Goal: Transaction & Acquisition: Purchase product/service

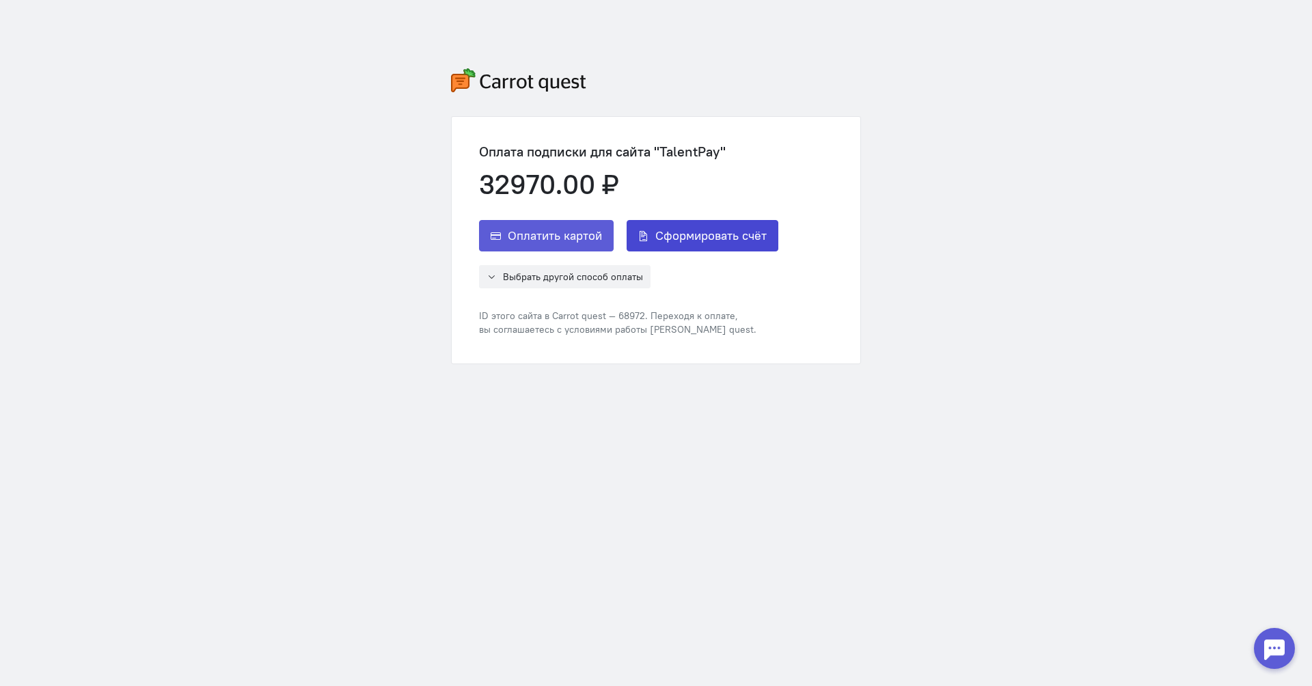
click at [740, 234] on span "Сформировать счёт" at bounding box center [710, 236] width 111 height 16
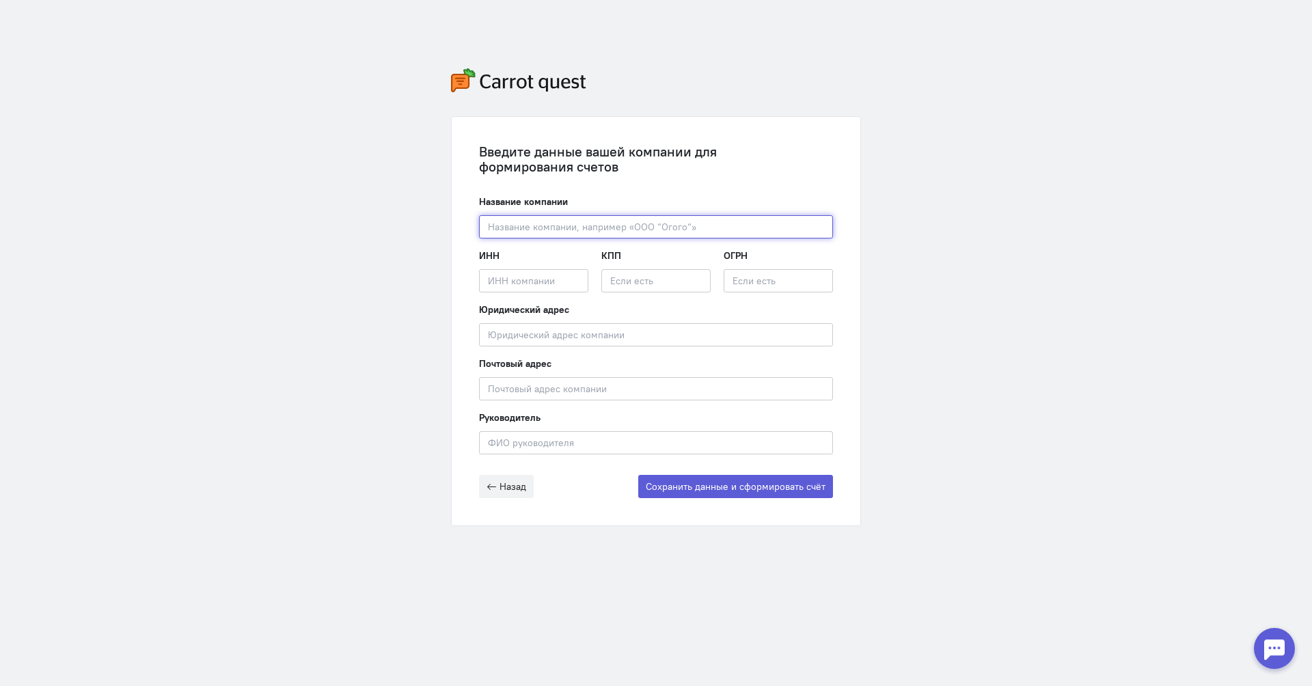
click at [737, 231] on input "text" at bounding box center [656, 226] width 354 height 23
type input "ООО Рейвекс"
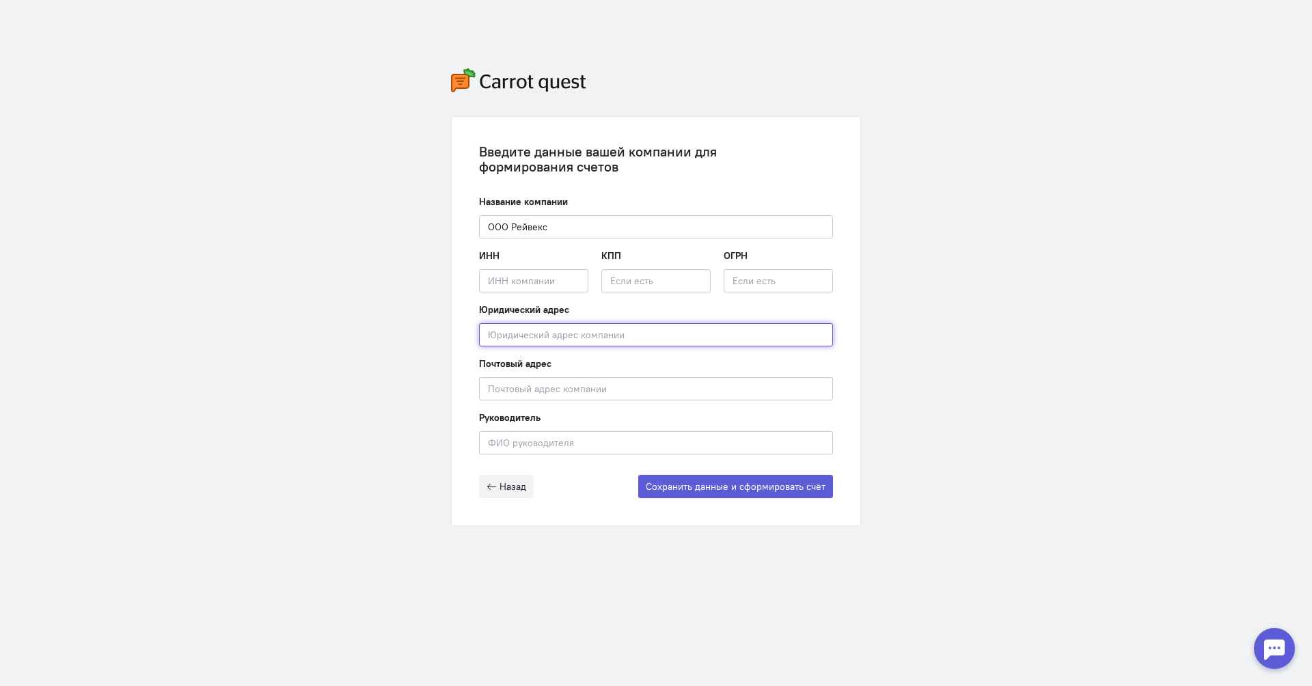
type input "[STREET_ADDRESS][PERSON_NAME]"
type input "[PERSON_NAME]"
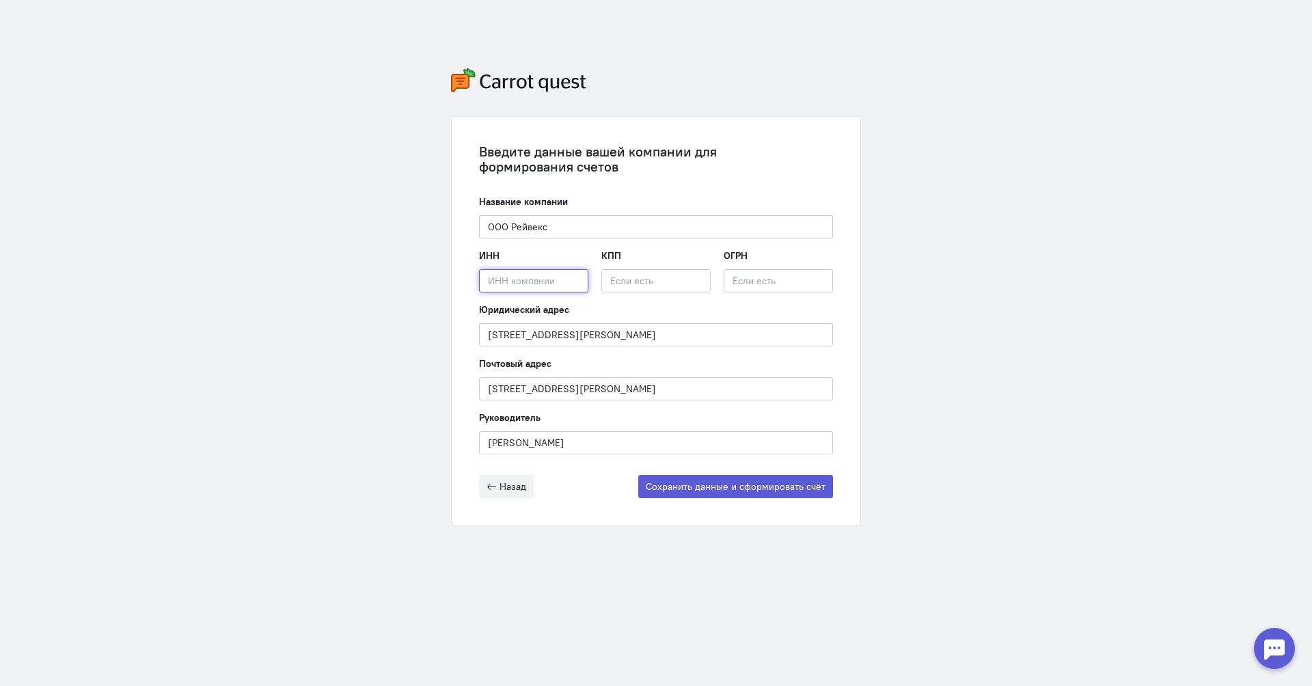
click at [573, 280] on input "text" at bounding box center [533, 280] width 109 height 23
click at [572, 264] on div "ИНН Введите ИНН компании" at bounding box center [533, 271] width 109 height 44
click at [559, 281] on input "text" at bounding box center [533, 280] width 109 height 23
paste input "7716968003"
type input "7716968003"
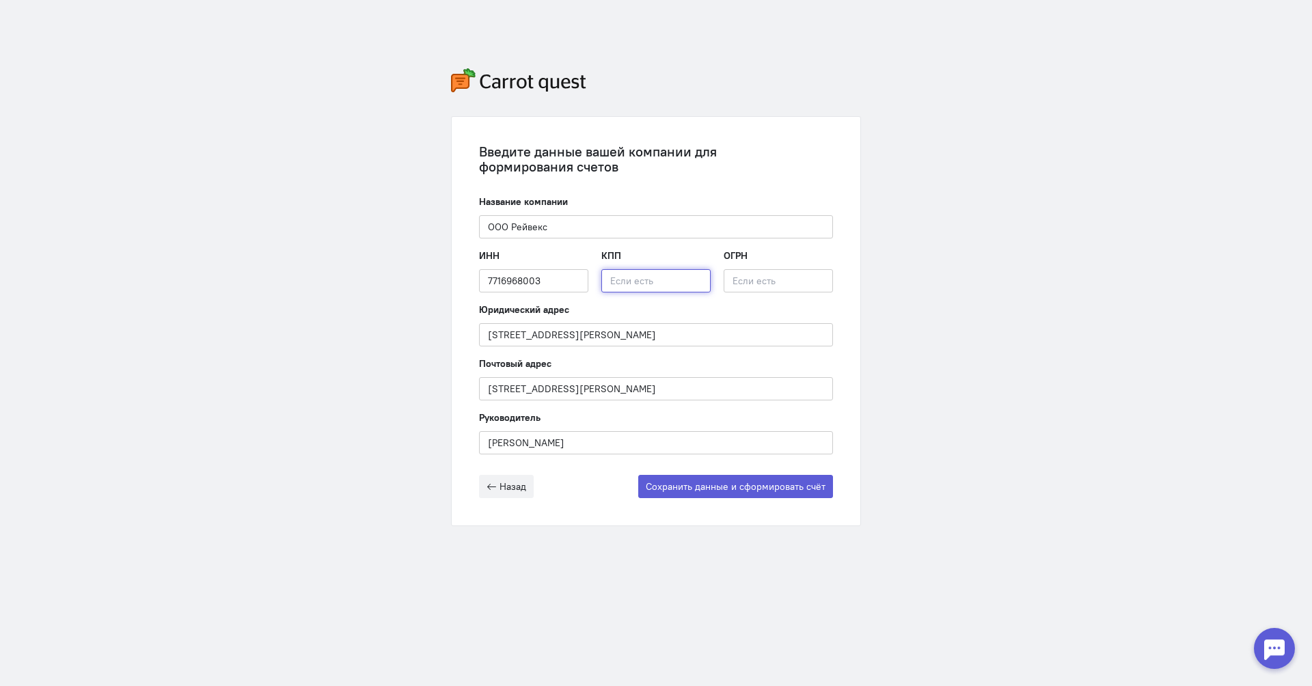
click at [695, 282] on input "text" at bounding box center [655, 280] width 109 height 23
click at [756, 284] on input "text" at bounding box center [778, 280] width 109 height 23
click at [801, 279] on input "text" at bounding box center [778, 280] width 109 height 23
paste input "1227700380753"
type input "1227700380753"
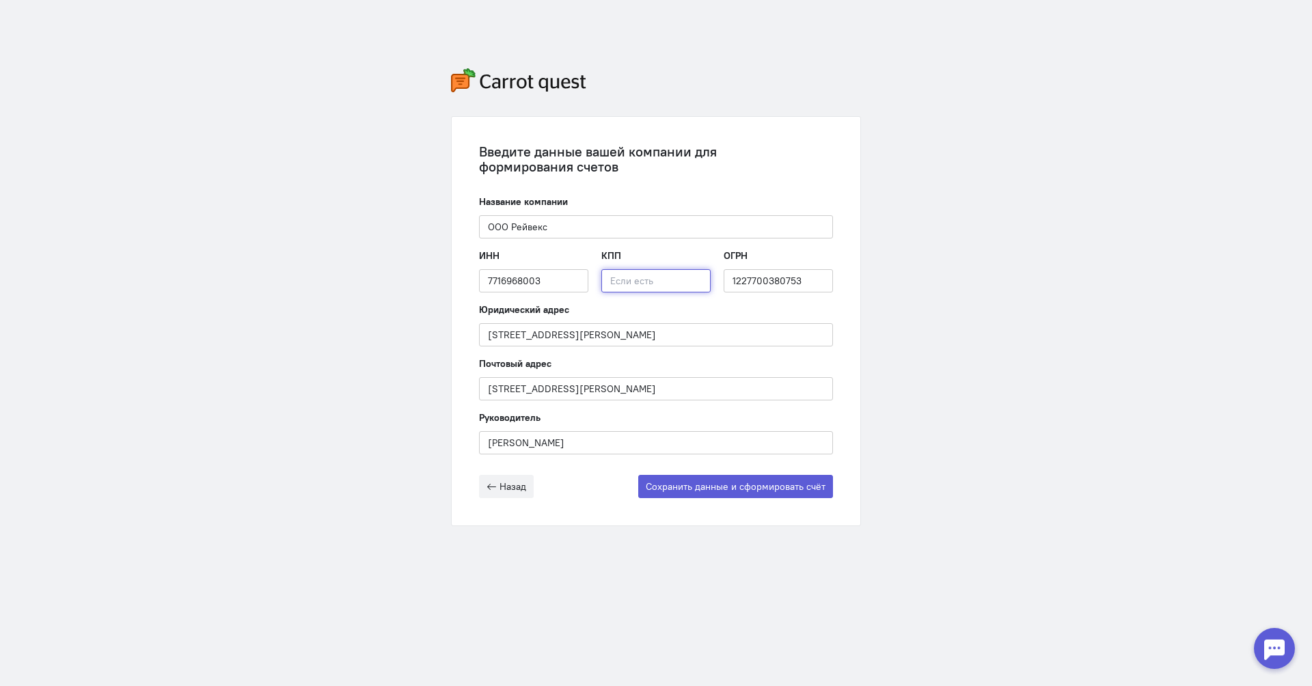
click at [671, 279] on input "text" at bounding box center [655, 280] width 109 height 23
paste input "504401001"
type input "504401001"
click at [716, 337] on input "[STREET_ADDRESS][PERSON_NAME]" at bounding box center [656, 334] width 354 height 23
paste input "141506,Московская область,г.Солнечногорск,ул.Красная, д.58, помещ 711"
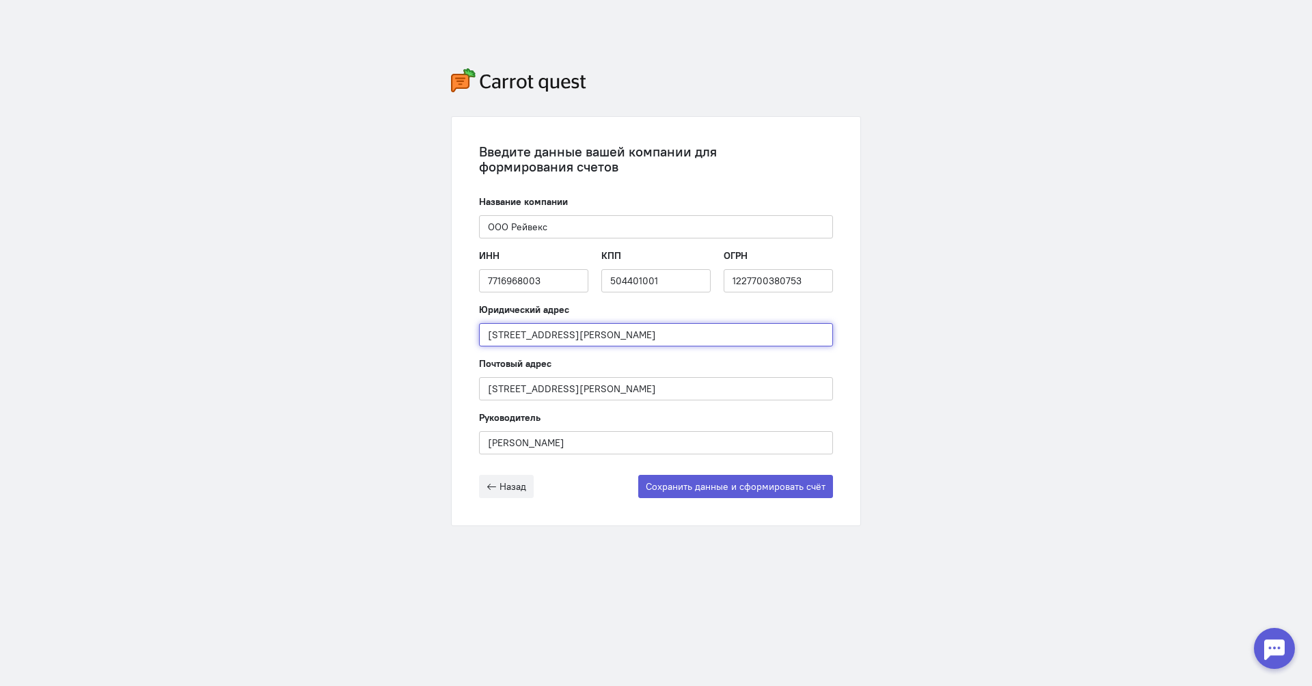
type input "141506,Московская область,г.Солнечногорск,ул.Красная, д.58, помещ 711"
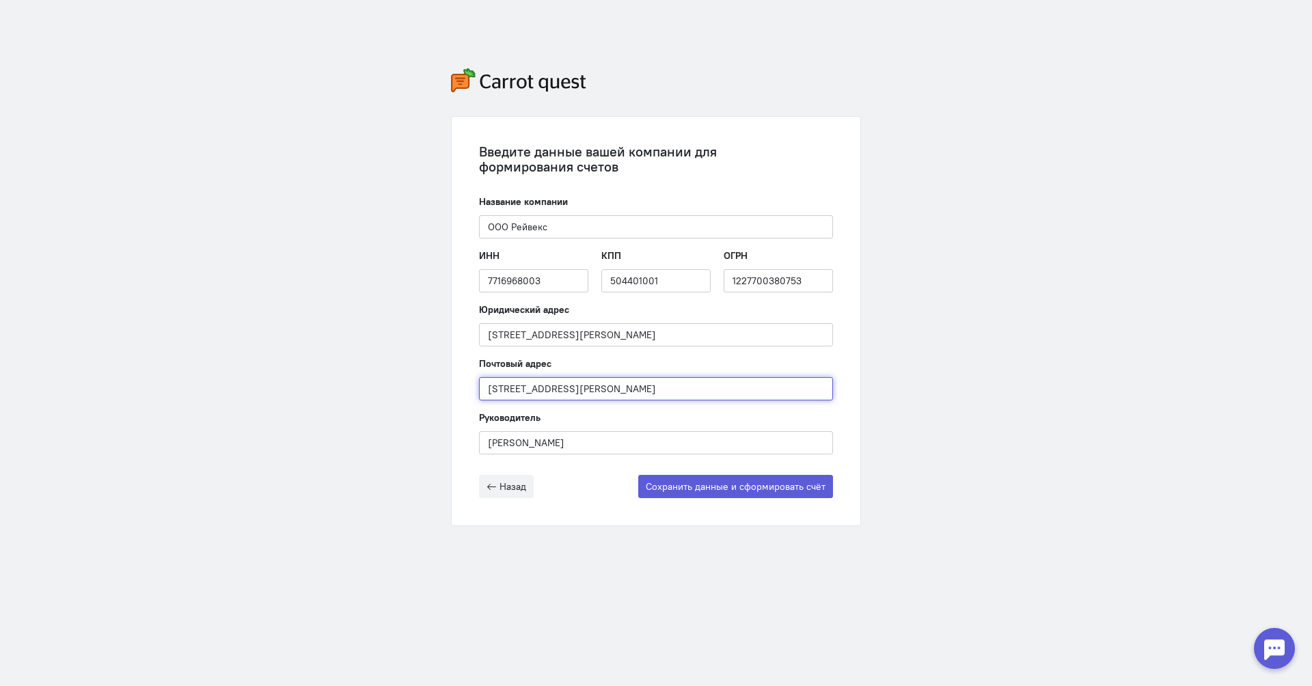
click at [778, 380] on input "[STREET_ADDRESS][PERSON_NAME]" at bounding box center [656, 388] width 354 height 23
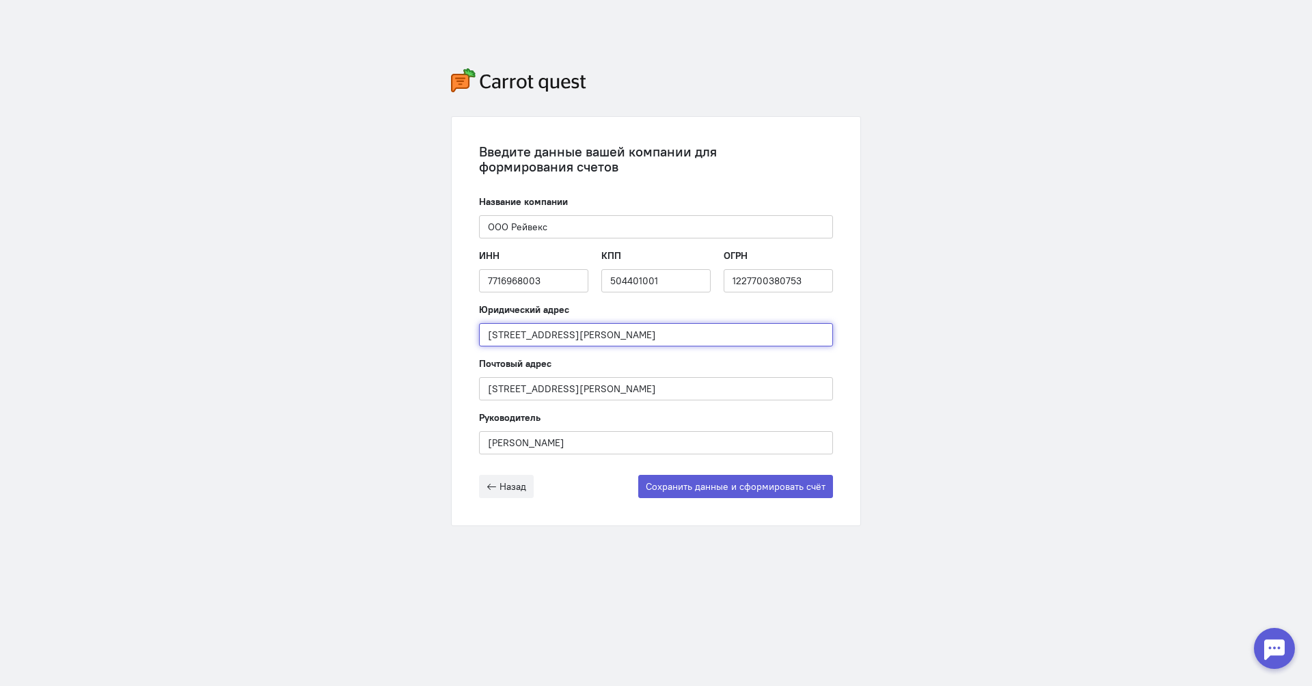
click at [575, 332] on input "141506,Московская область,г.Солнечногорск,ул.Красная, д.58, помещ 711" at bounding box center [656, 334] width 354 height 23
click at [667, 357] on div "Почтовый адрес ул. Льва Толстого, д. 14" at bounding box center [656, 379] width 354 height 44
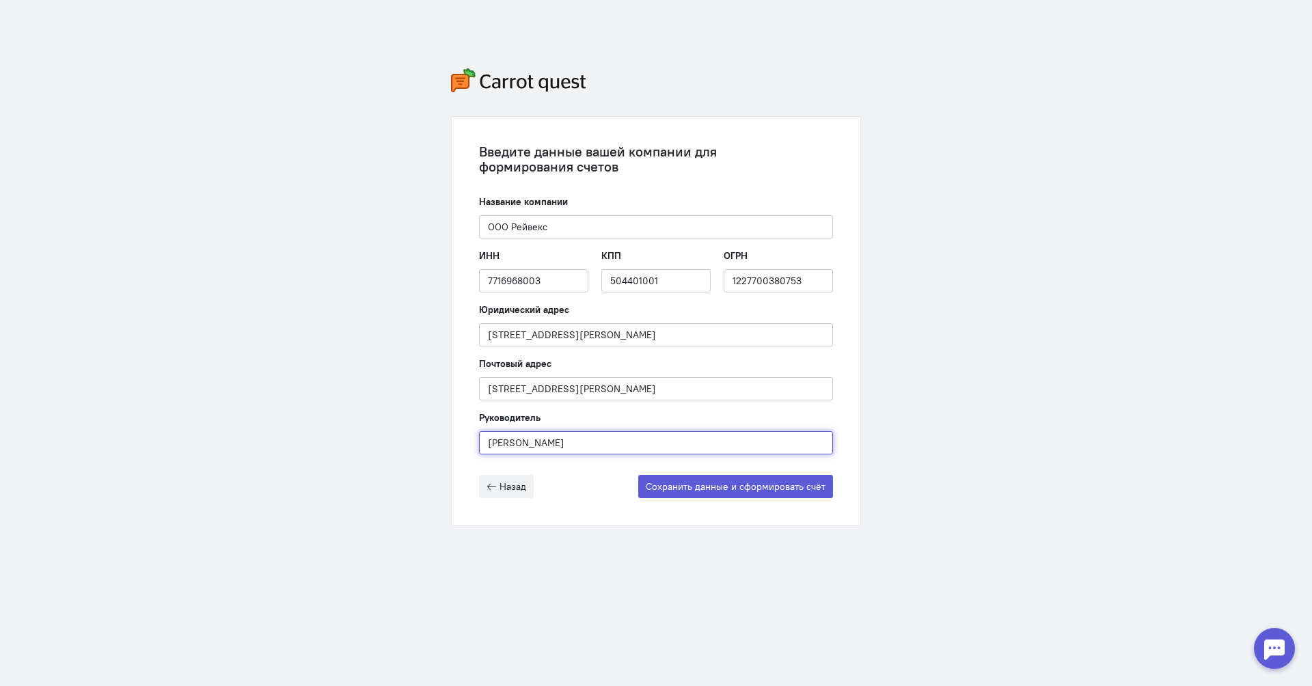
click at [649, 437] on input "[PERSON_NAME]" at bounding box center [656, 442] width 354 height 23
click at [640, 440] on input "[PERSON_NAME]" at bounding box center [656, 442] width 354 height 23
paste input "ликов Кирилл Ярославо"
type input "[PERSON_NAME]"
click at [735, 492] on button "Сохранить данные и сформировать счёт" at bounding box center [735, 486] width 195 height 23
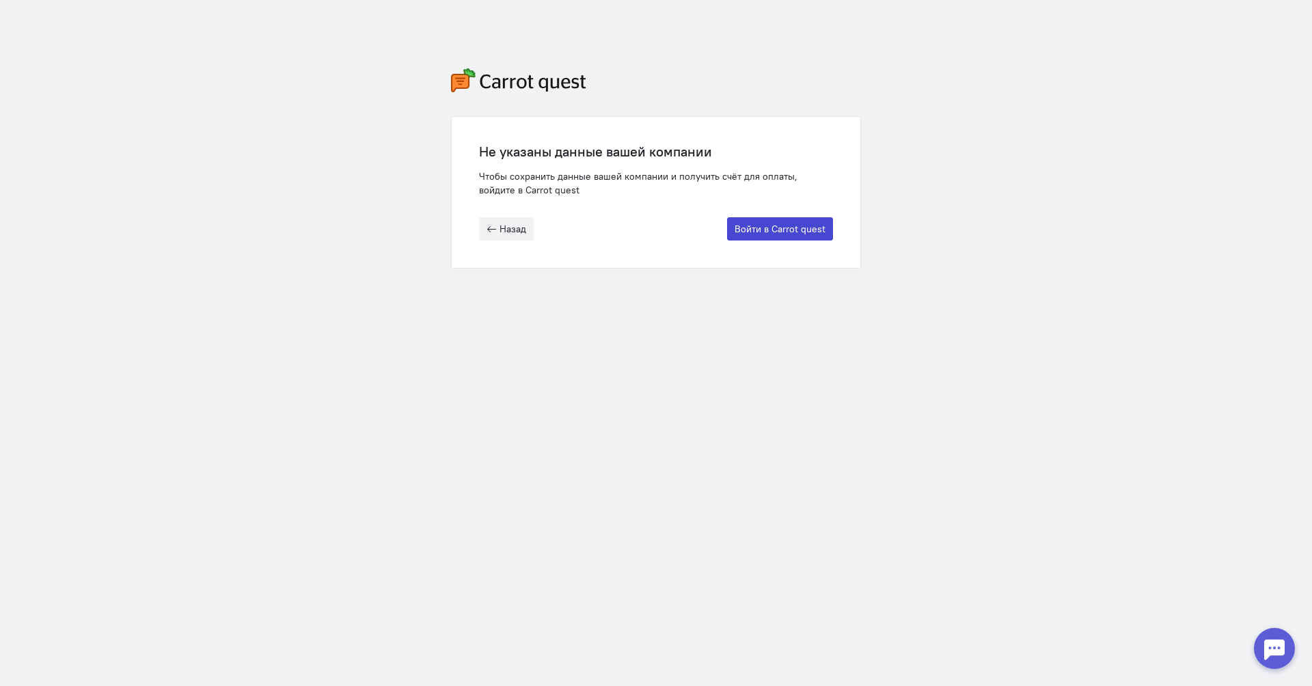
click at [786, 232] on button "Войти в Carrot quest" at bounding box center [780, 228] width 106 height 23
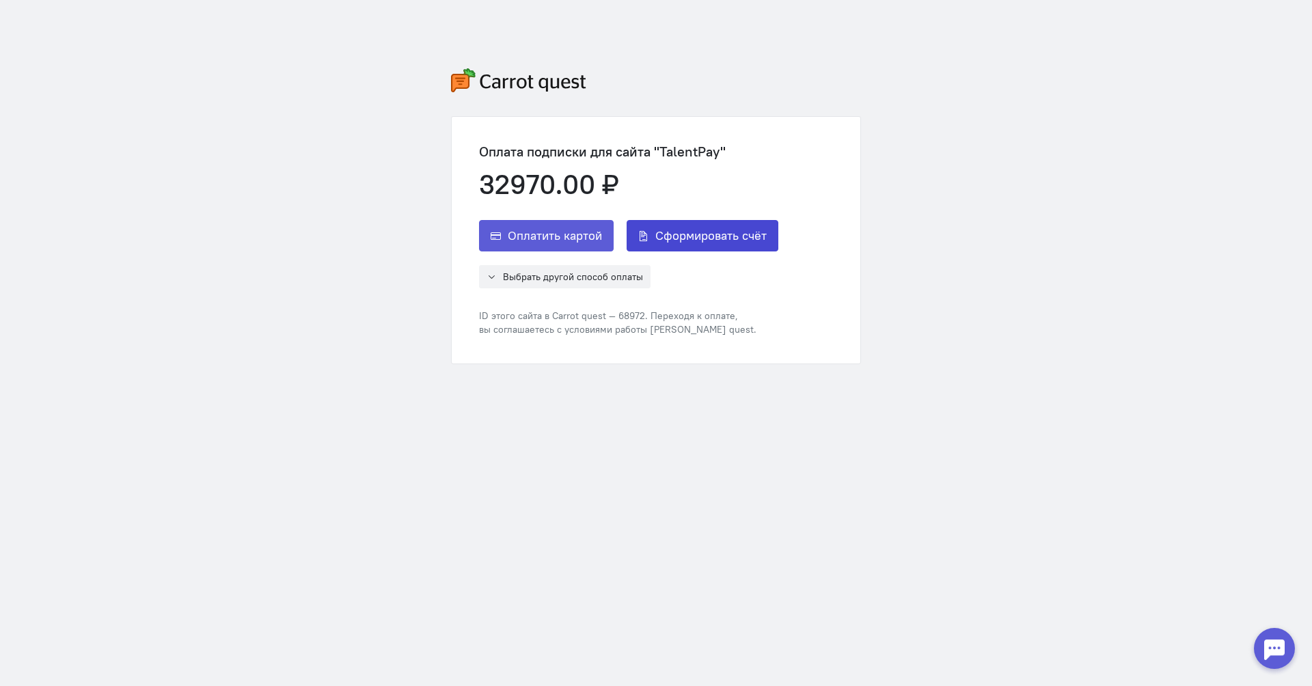
click at [661, 245] on button "Сформировать счёт" at bounding box center [703, 235] width 152 height 31
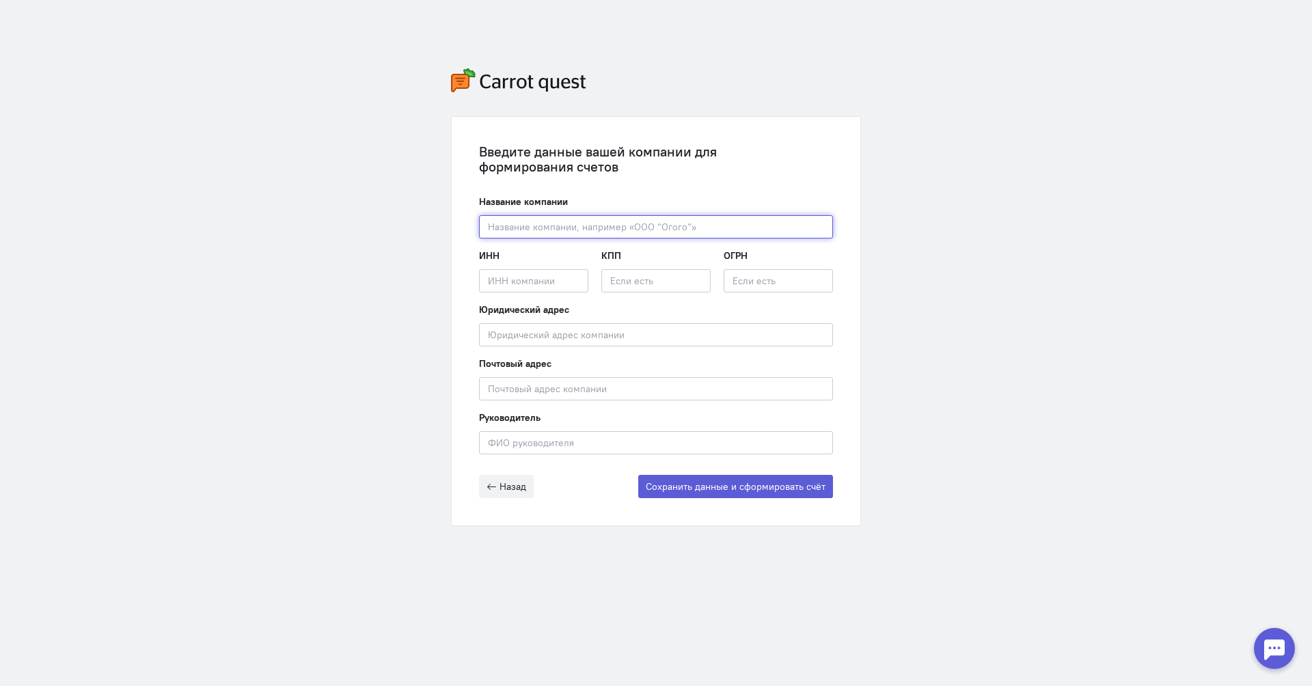
click at [659, 226] on input "text" at bounding box center [656, 226] width 354 height 23
type input "ООО Рейвекс"
type input "[STREET_ADDRESS][PERSON_NAME]"
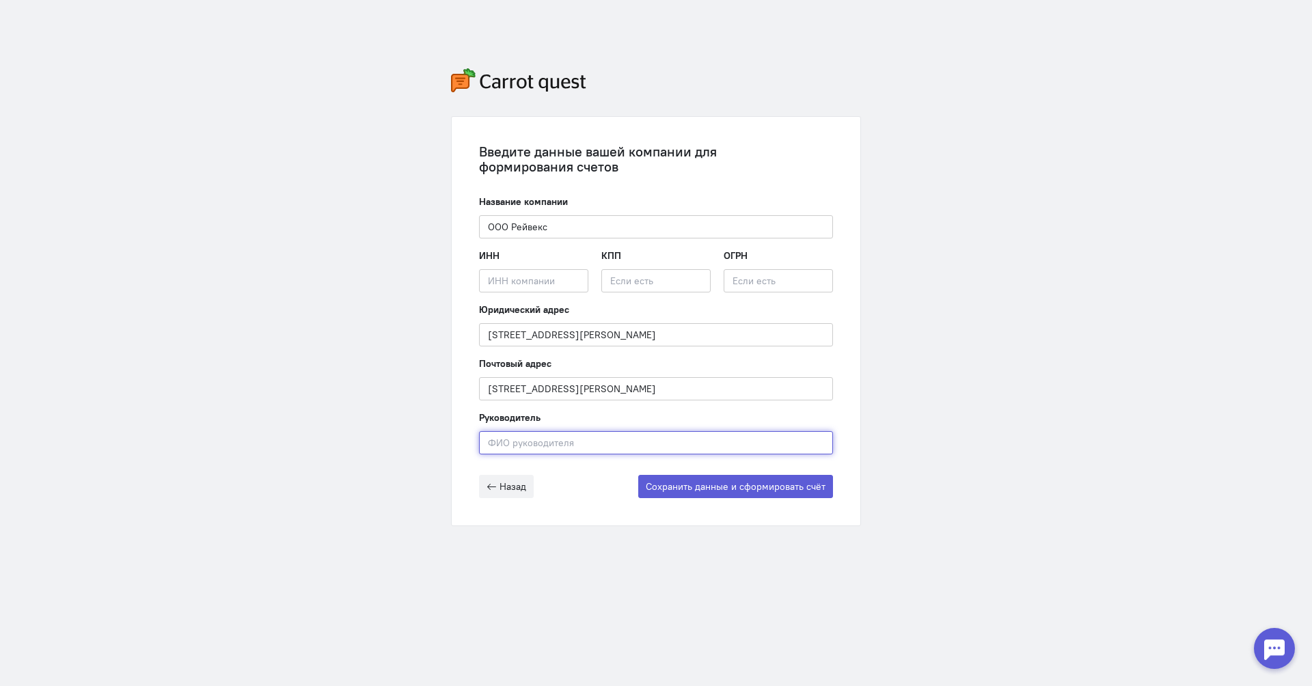
type input "[PERSON_NAME]"
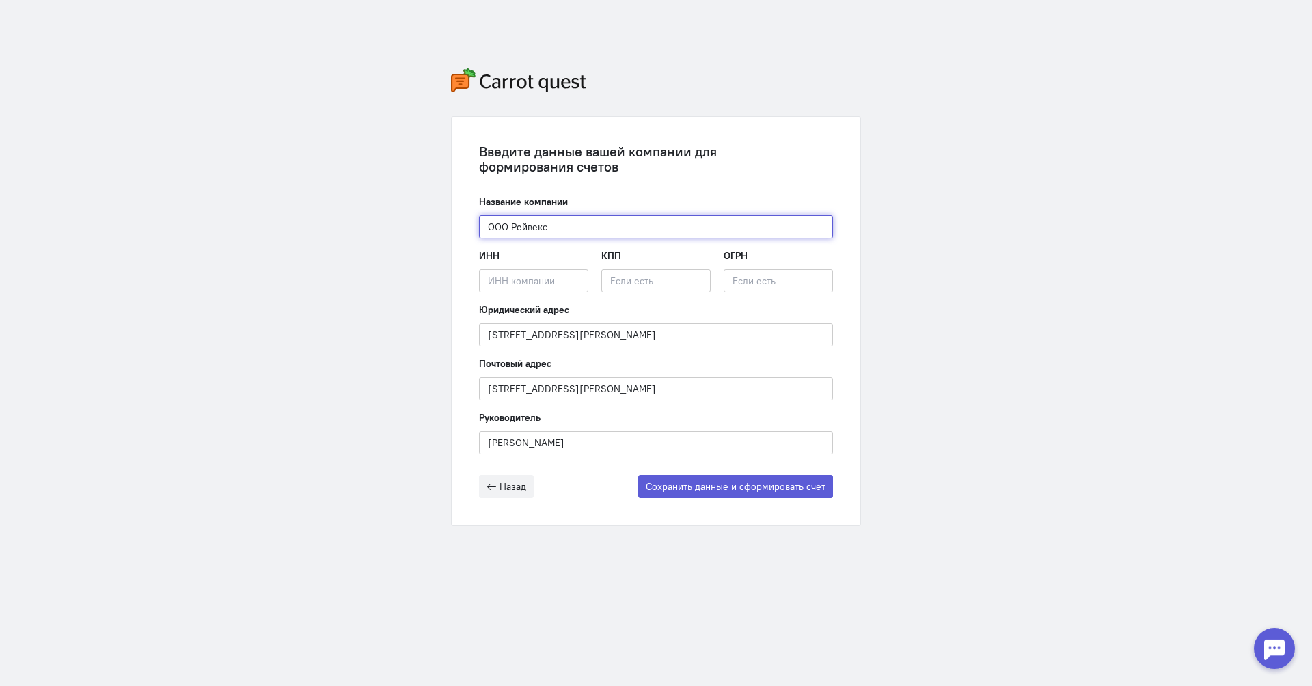
drag, startPoint x: 648, startPoint y: 226, endPoint x: 709, endPoint y: 205, distance: 64.4
click at [648, 226] on input "ООО Рейвекс" at bounding box center [656, 226] width 354 height 23
click at [749, 169] on div "Введите данные вашей компании для формирования счетов" at bounding box center [656, 159] width 354 height 30
click at [768, 149] on div "Введите данные вашей компании для формирования счетов" at bounding box center [656, 159] width 354 height 30
click at [771, 148] on div "Введите данные вашей компании для формирования счетов" at bounding box center [656, 159] width 354 height 30
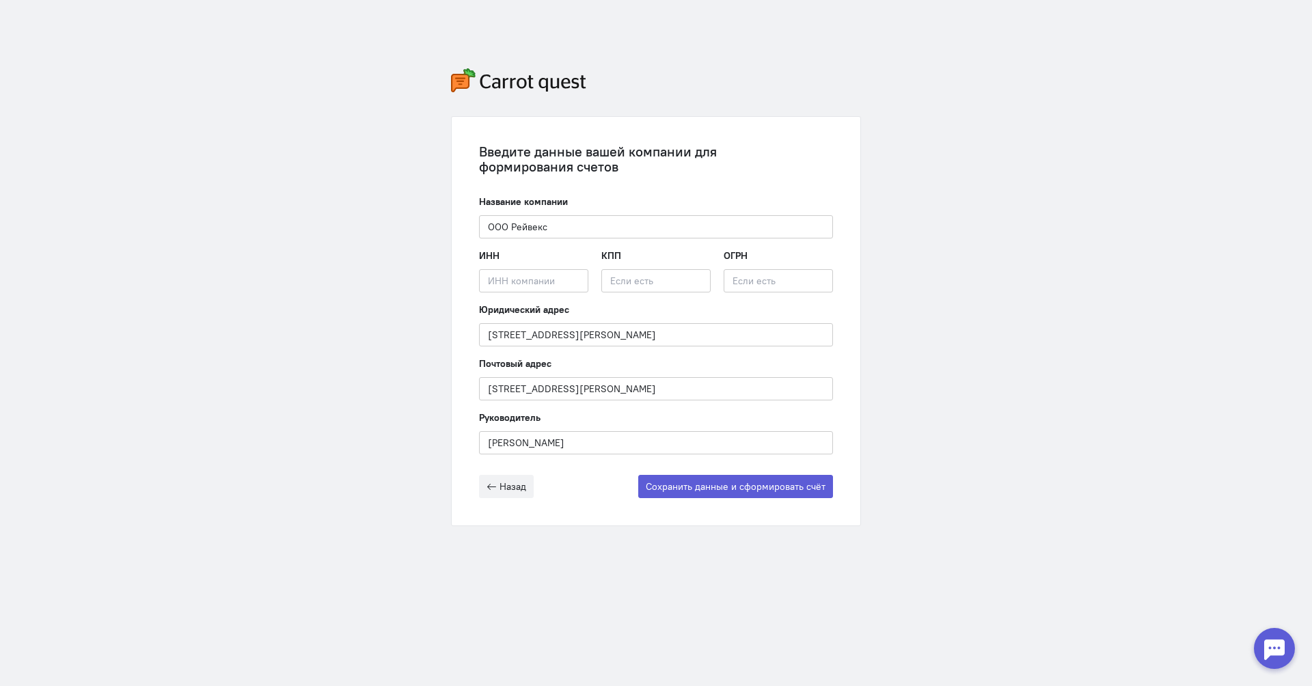
click at [793, 145] on div "Введите данные вашей компании для формирования счетов" at bounding box center [656, 159] width 354 height 30
click at [758, 157] on div "Введите данные вашей компании для формирования счетов" at bounding box center [656, 159] width 354 height 30
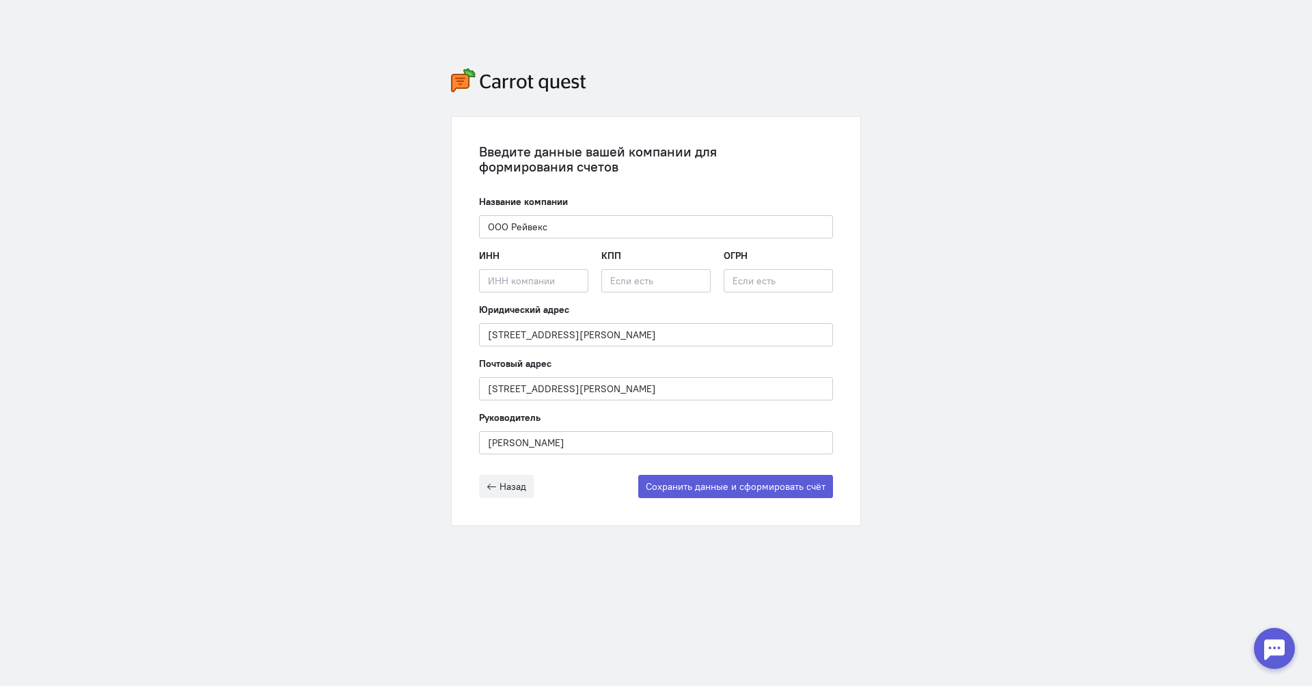
click at [657, 77] on div "Введите данные вашей компании для формирования счетов Название компании ООО Рей…" at bounding box center [655, 297] width 437 height 594
click at [614, 233] on input "ООО Рейвекс" at bounding box center [656, 226] width 354 height 23
click at [738, 216] on input "ООО Рейвекс" at bounding box center [656, 226] width 354 height 23
paste input ""РЕЙВЕКС""
type input "ООО "РЕЙВЕКС""
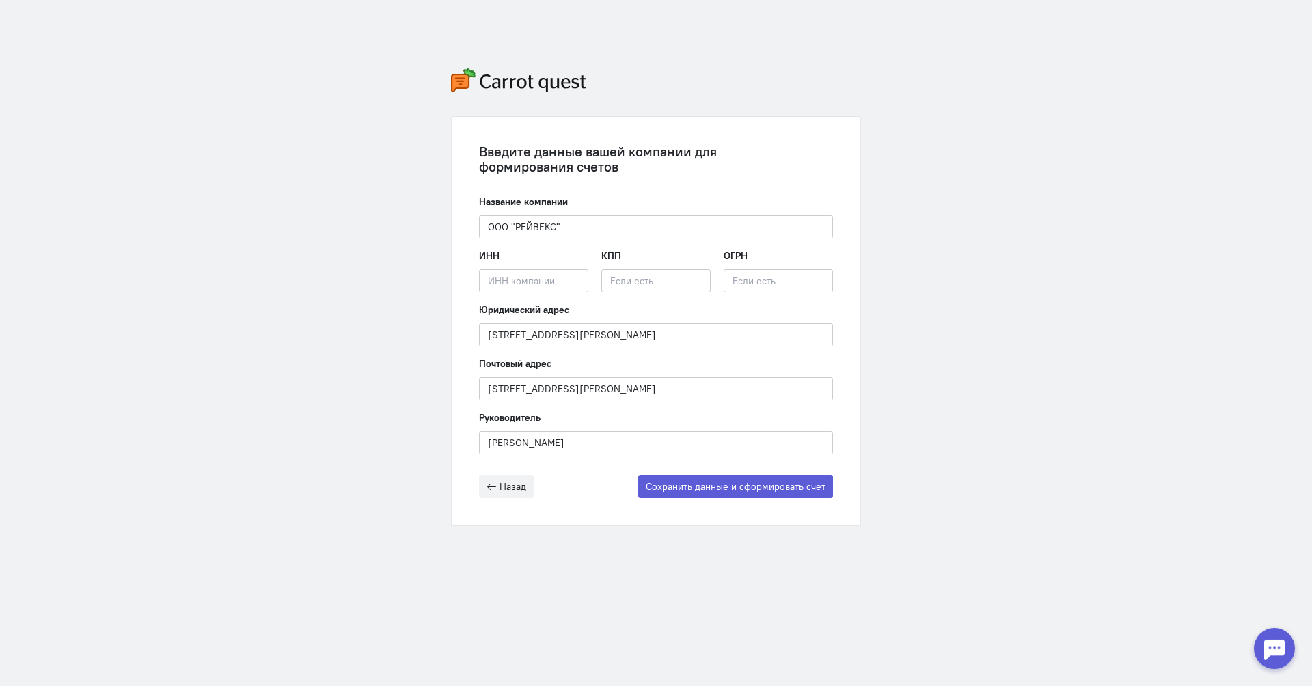
click at [776, 208] on div "Название компании ООО "РЕЙВЕКС" Введите название компании" at bounding box center [656, 217] width 354 height 44
click at [580, 262] on div "ИНН Введите ИНН компании" at bounding box center [533, 271] width 109 height 44
click at [565, 275] on input "text" at bounding box center [533, 280] width 109 height 23
click at [581, 282] on input "text" at bounding box center [533, 280] width 109 height 23
paste input "7716968003"
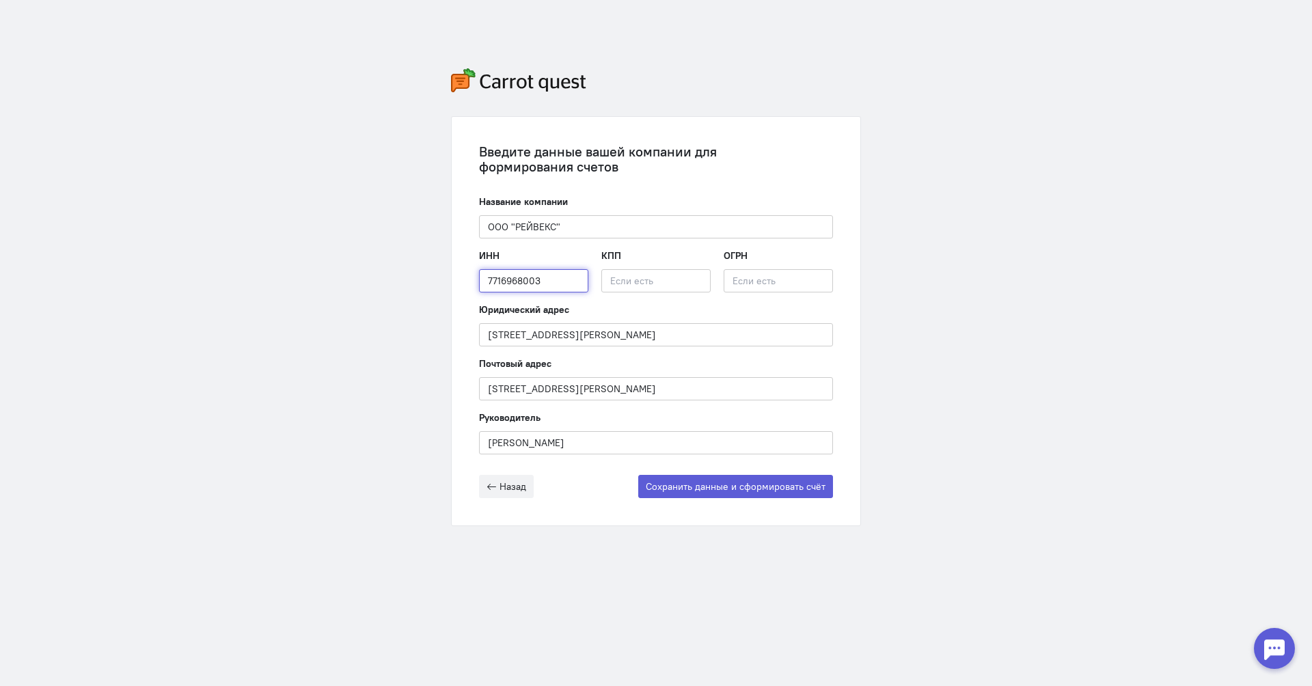
type input "7716968003"
click at [823, 287] on input "text" at bounding box center [778, 280] width 109 height 23
click at [762, 273] on input "text" at bounding box center [778, 280] width 109 height 23
paste input "1227700380753"
type input "1227700380753"
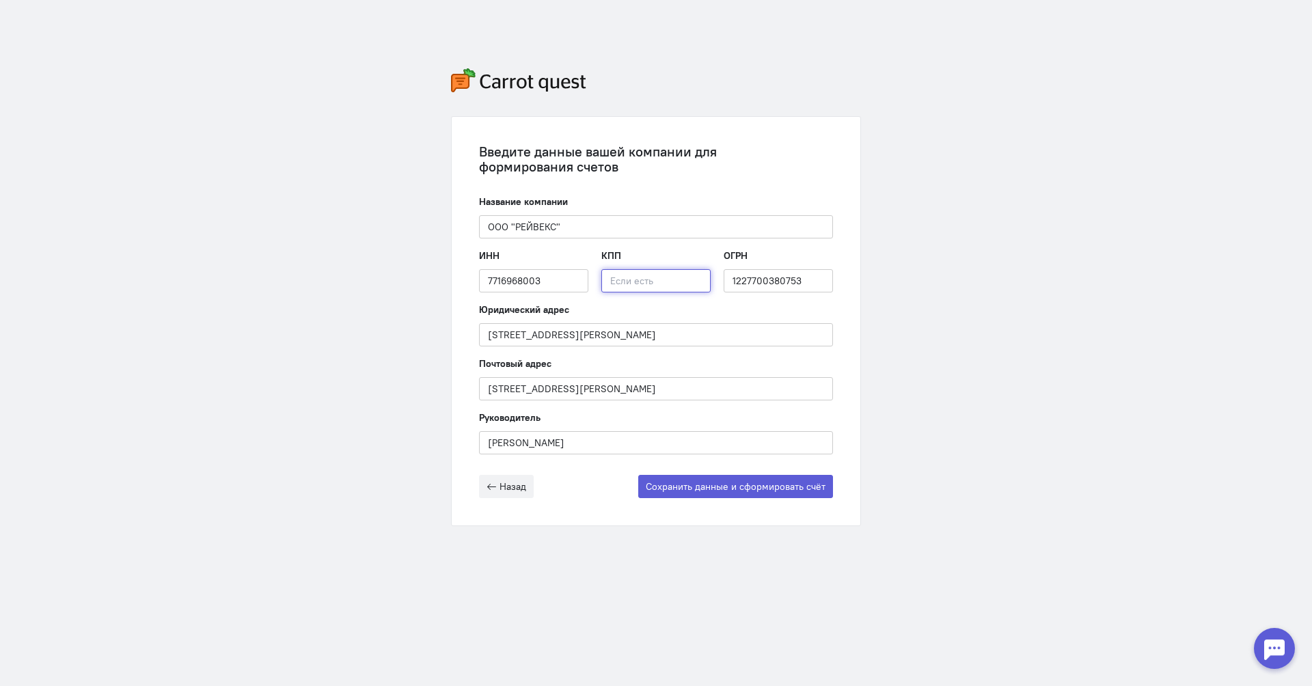
click at [659, 288] on input "text" at bounding box center [655, 280] width 109 height 23
paste input "504401001"
type input "504401001"
click at [661, 322] on div "Юридический адрес [STREET_ADDRESS][PERSON_NAME] Введите юридический адрес компа…" at bounding box center [656, 325] width 354 height 44
click at [659, 326] on input "[STREET_ADDRESS][PERSON_NAME]" at bounding box center [656, 334] width 354 height 23
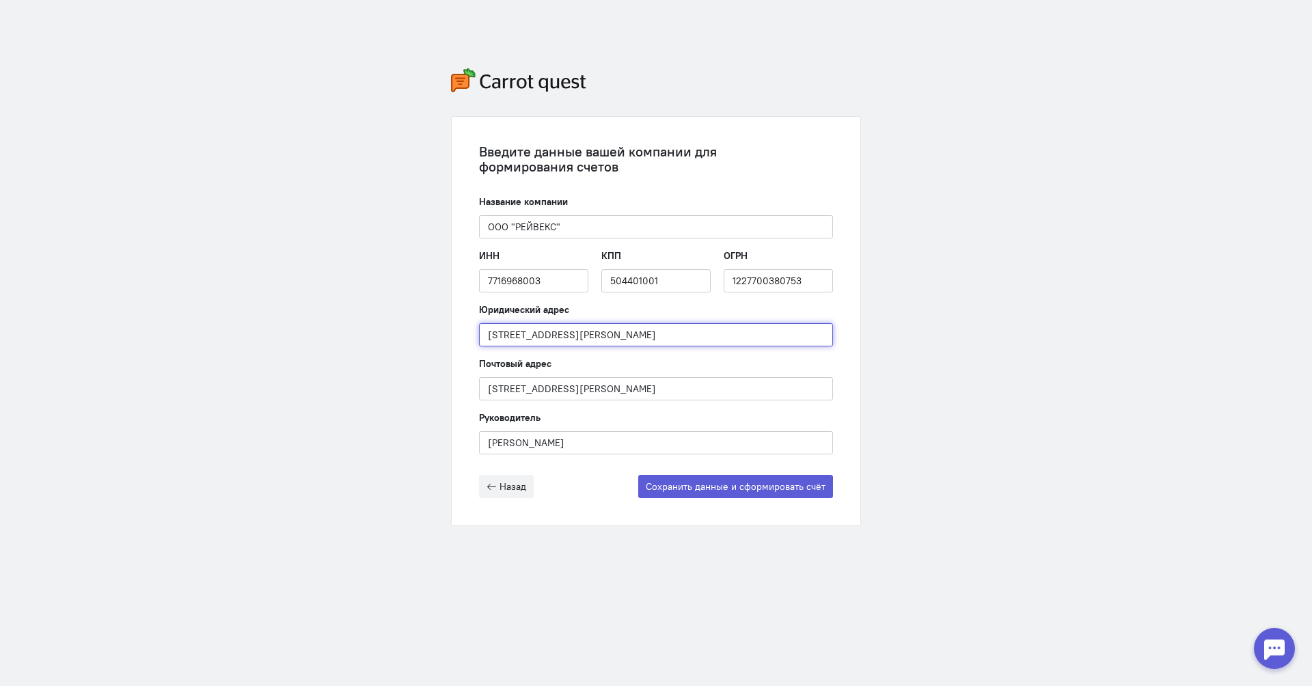
click at [645, 339] on input "[STREET_ADDRESS][PERSON_NAME]" at bounding box center [656, 334] width 354 height 23
paste input "[STREET_ADDRESS][PERSON_NAME], помещ. 711"
type input "[STREET_ADDRESS][PERSON_NAME], помещ. 711"
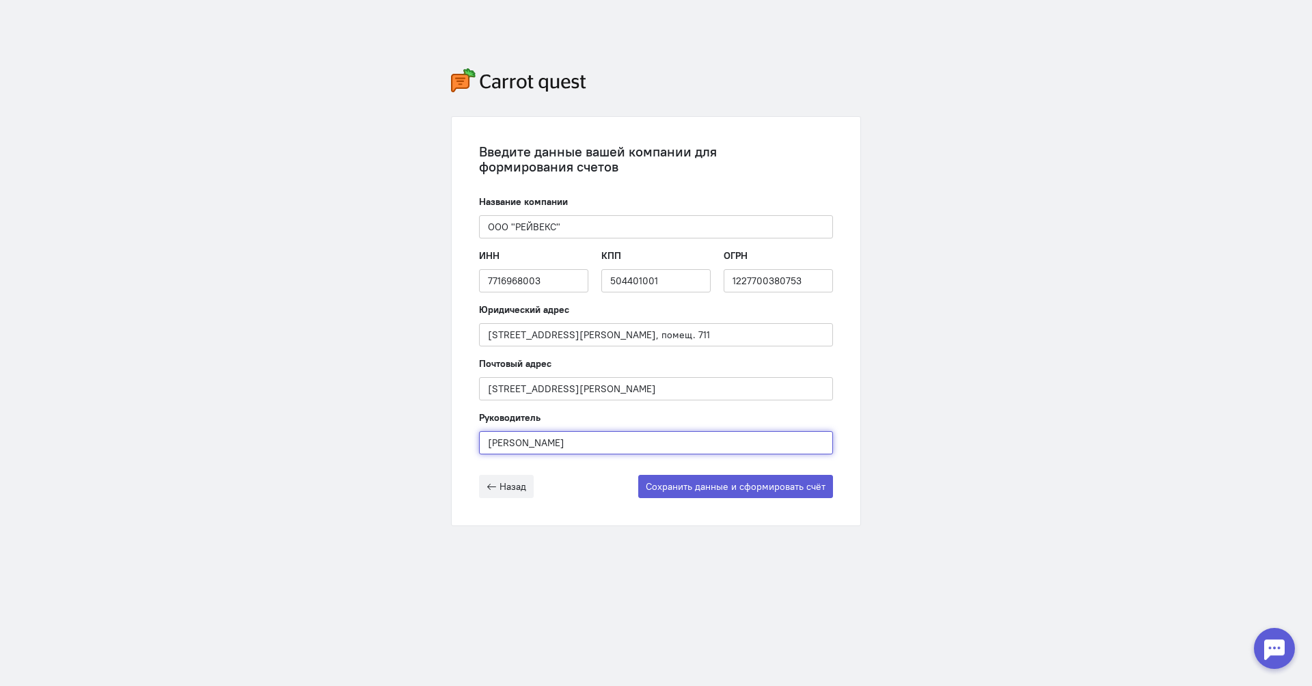
click at [663, 451] on input "[PERSON_NAME]" at bounding box center [656, 442] width 354 height 23
type input "к"
click at [677, 437] on input "Ку" at bounding box center [656, 442] width 354 height 23
paste input "ликов [PERSON_NAME]"
type input "[PERSON_NAME]"
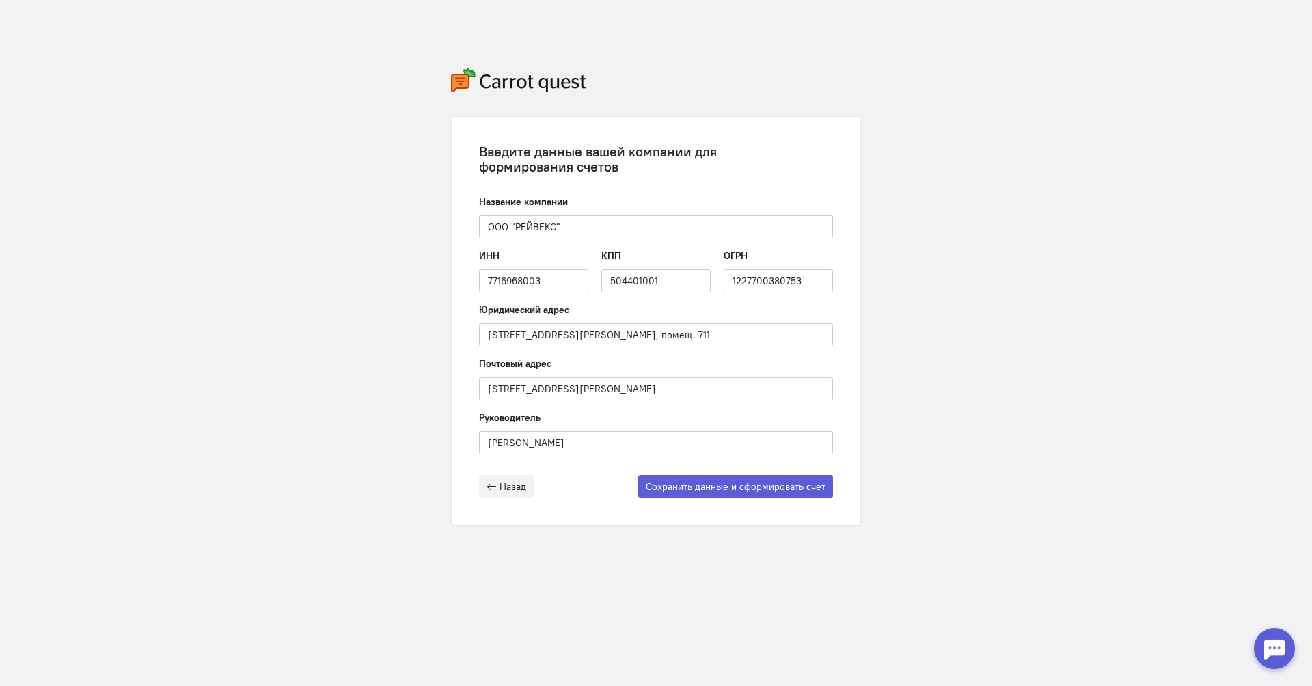
click at [619, 477] on div "Назад Сохранить данные и сформировать счёт" at bounding box center [656, 486] width 354 height 23
click at [653, 453] on input "[PERSON_NAME]" at bounding box center [656, 442] width 354 height 23
click at [679, 487] on button "Сохранить данные и сформировать счёт" at bounding box center [735, 486] width 195 height 23
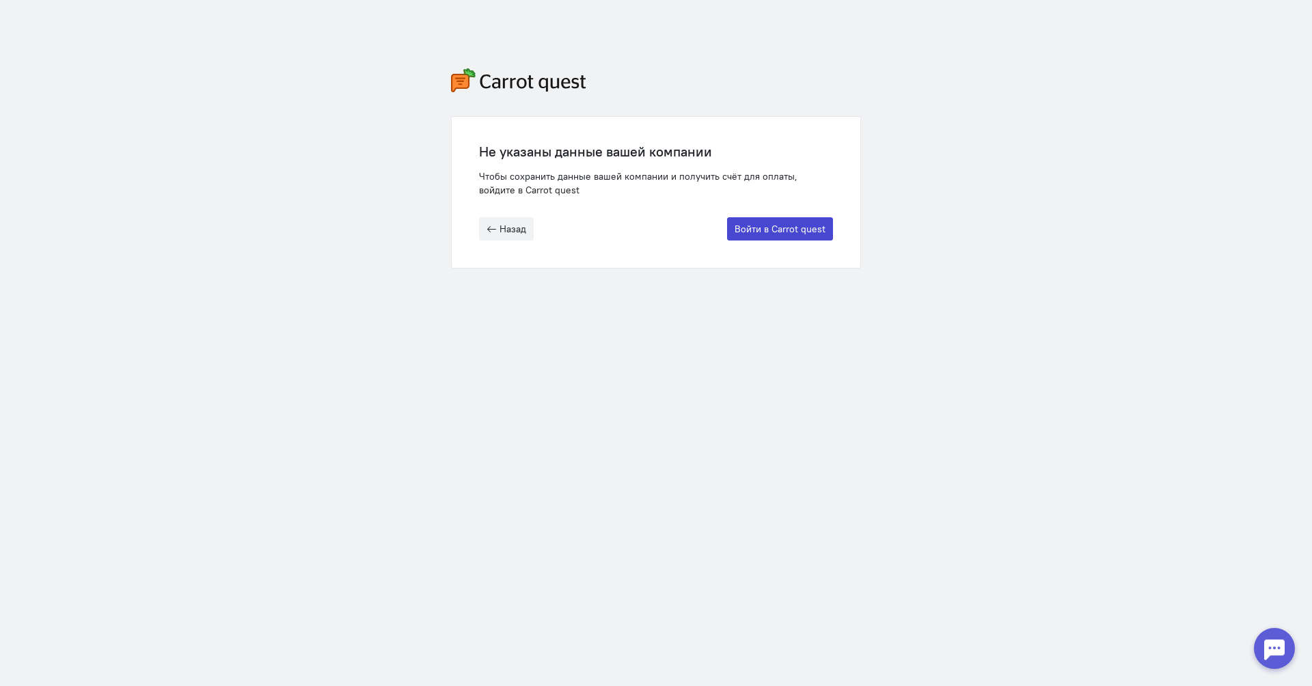
click at [757, 234] on button "Войти в Carrot quest" at bounding box center [780, 228] width 106 height 23
